Goal: Browse casually: Explore the website without a specific task or goal

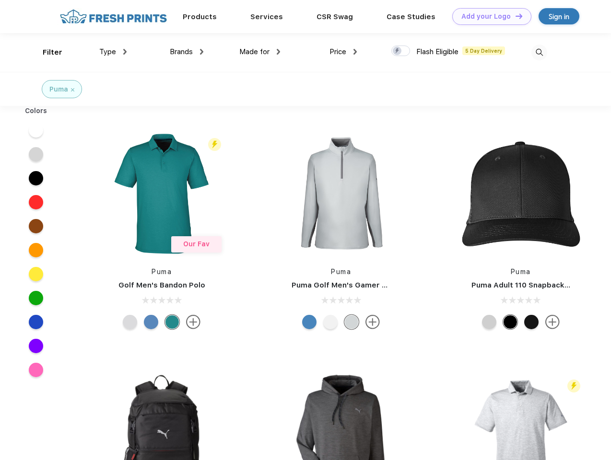
click at [488, 16] on link "Add your Logo Design Tool" at bounding box center [491, 16] width 79 height 17
click at [0, 0] on div "Design Tool" at bounding box center [0, 0] width 0 height 0
click at [514, 16] on link "Add your Logo Design Tool" at bounding box center [491, 16] width 79 height 17
click at [46, 52] on div "Filter" at bounding box center [53, 52] width 20 height 11
click at [113, 52] on span "Type" at bounding box center [107, 51] width 17 height 9
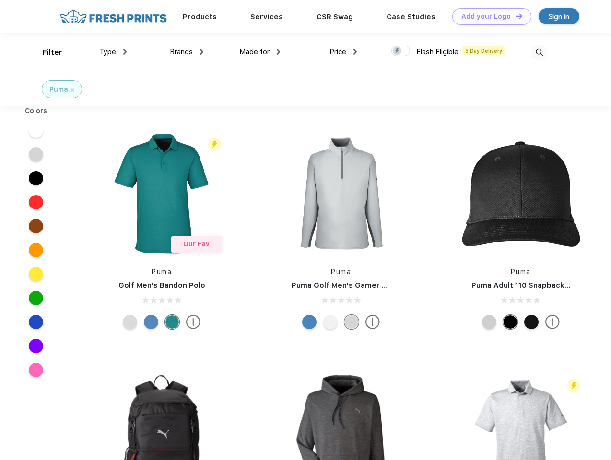
click at [186, 52] on span "Brands" at bounding box center [181, 51] width 23 height 9
click at [260, 52] on span "Made for" at bounding box center [254, 51] width 30 height 9
click at [343, 52] on span "Price" at bounding box center [337, 51] width 17 height 9
click at [401, 51] on div at bounding box center [400, 51] width 19 height 11
click at [397, 51] on input "checkbox" at bounding box center [394, 48] width 6 height 6
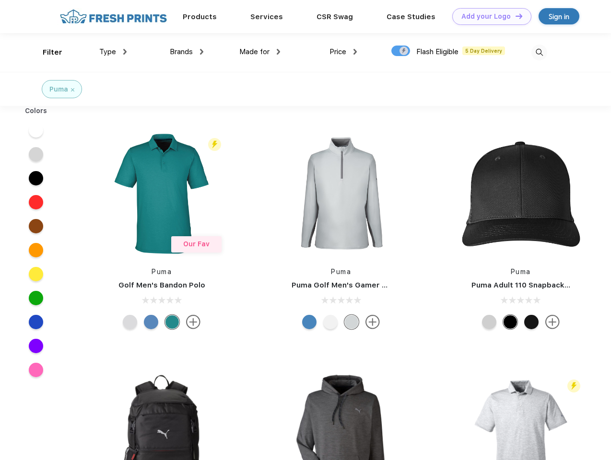
click at [539, 52] on img at bounding box center [539, 53] width 16 height 16
